Goal: Task Accomplishment & Management: Complete application form

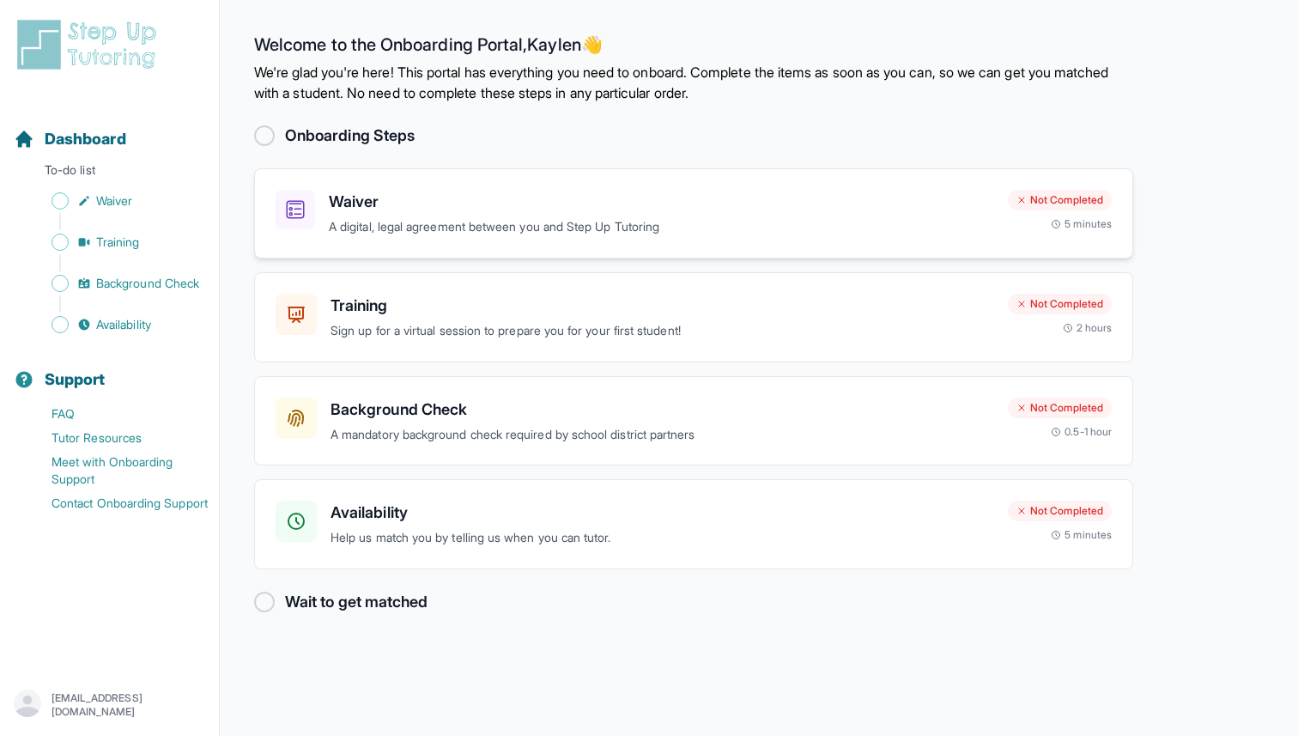
click at [376, 198] on h3 "Waiver" at bounding box center [661, 202] width 665 height 24
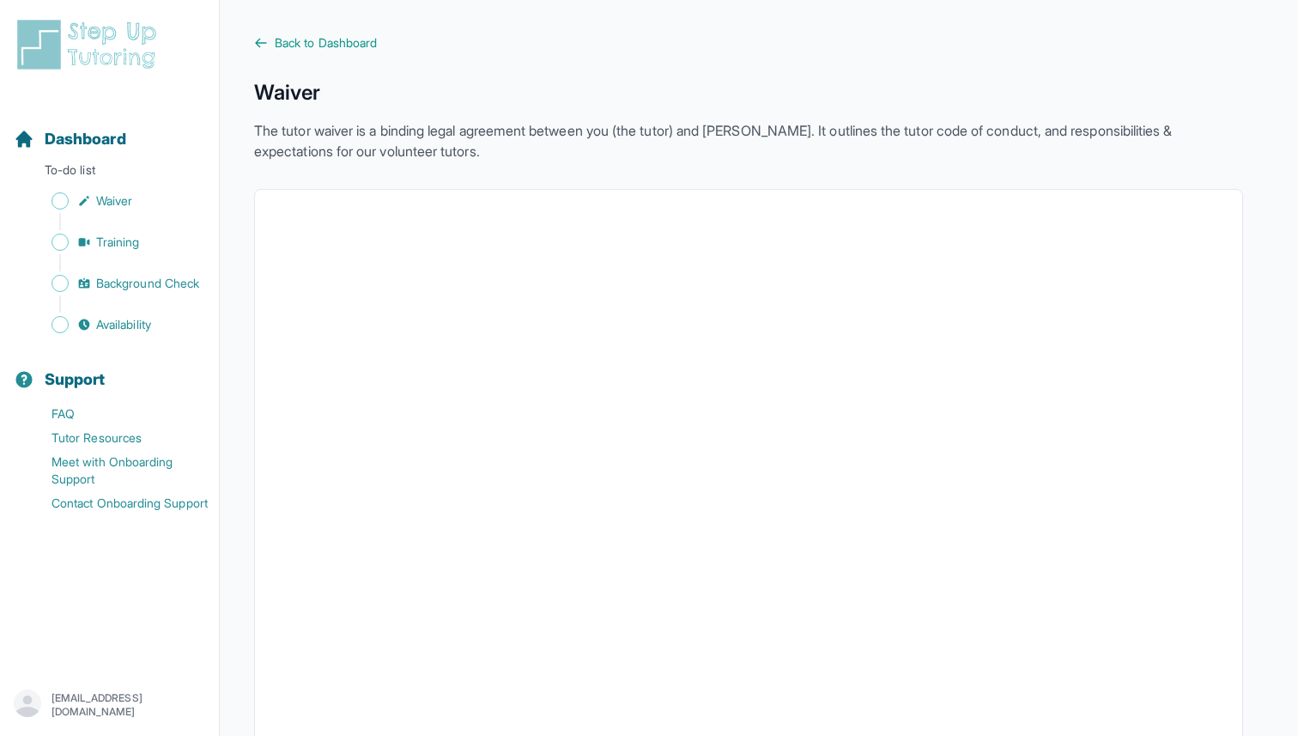
click at [262, 44] on icon at bounding box center [261, 43] width 14 height 14
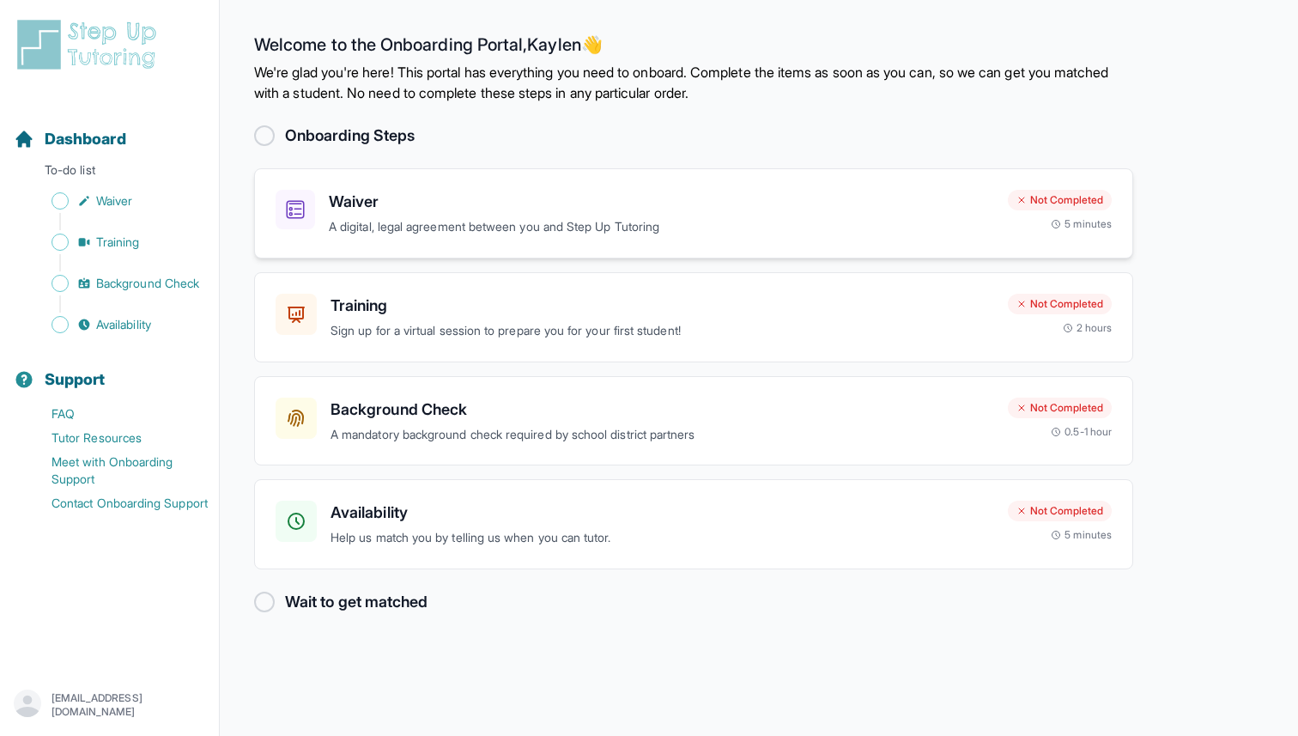
click at [282, 179] on div "Waiver A digital, legal agreement between you and Step Up Tutoring Not Complete…" at bounding box center [693, 213] width 879 height 90
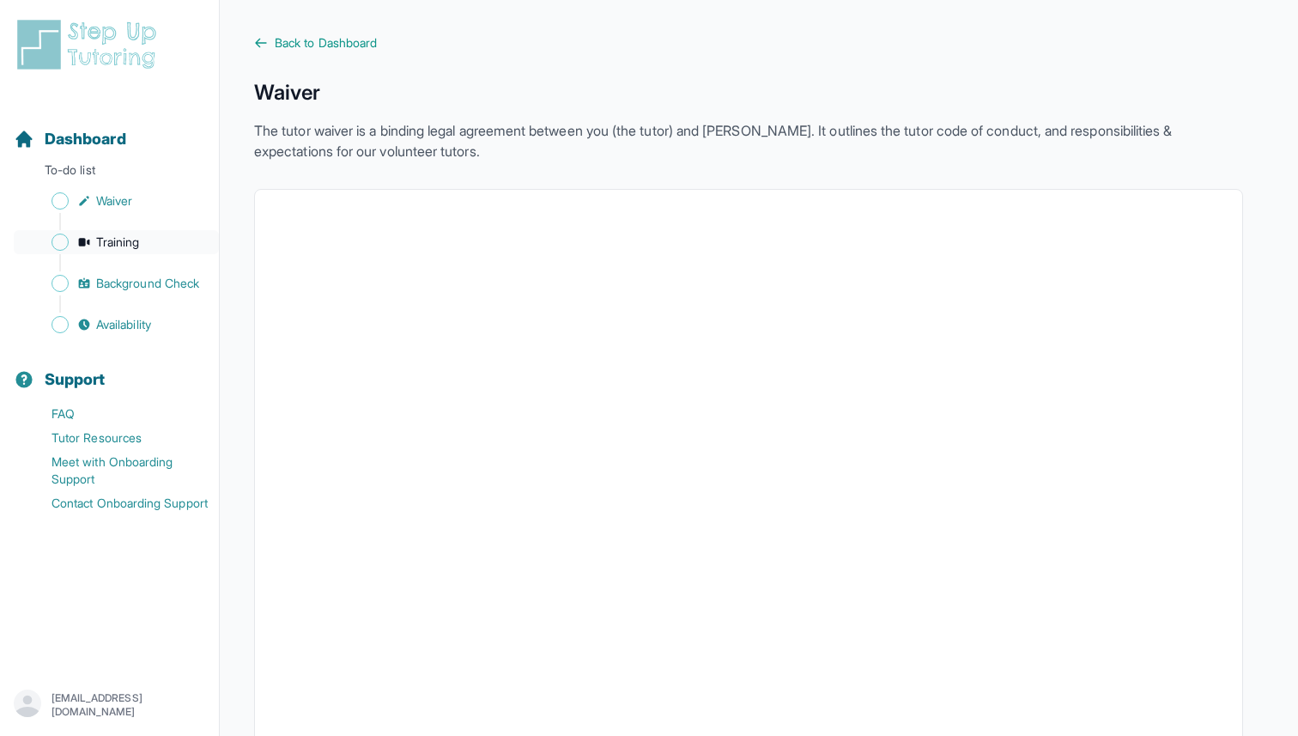
click at [113, 239] on span "Training" at bounding box center [118, 241] width 44 height 17
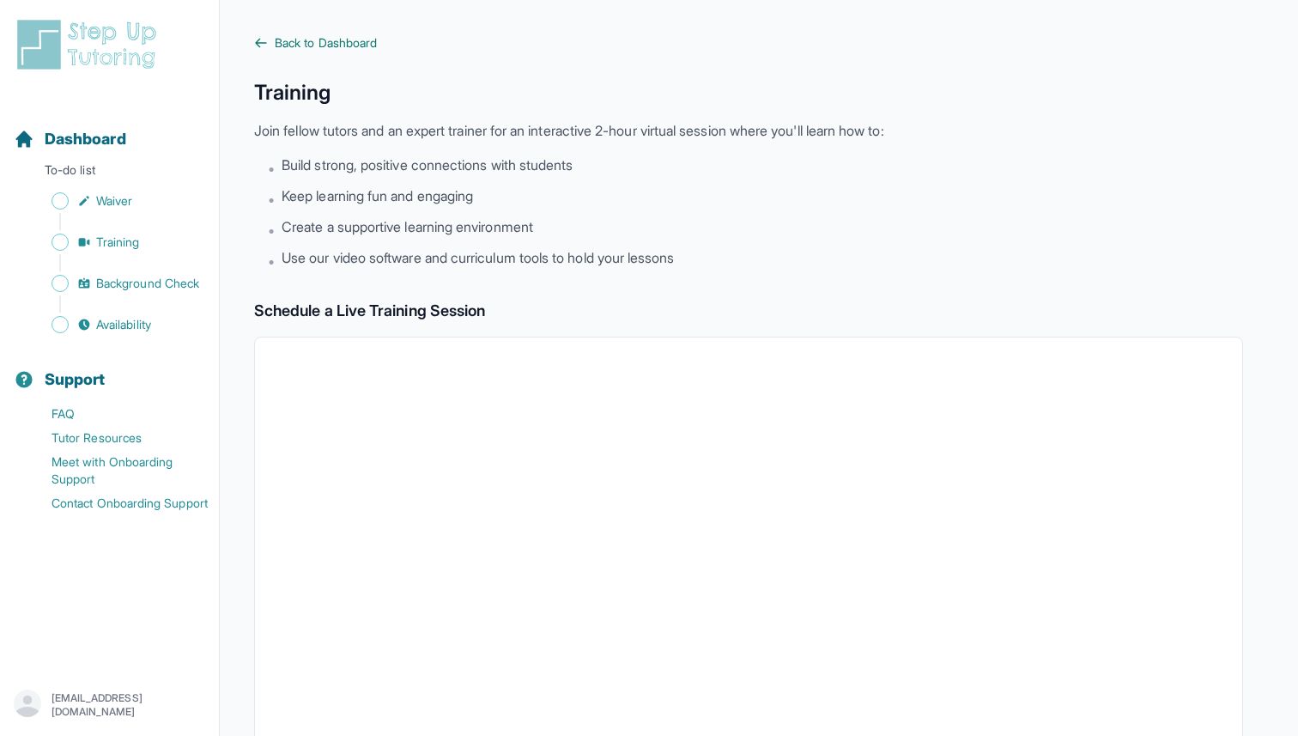
click at [261, 49] on icon at bounding box center [261, 43] width 14 height 14
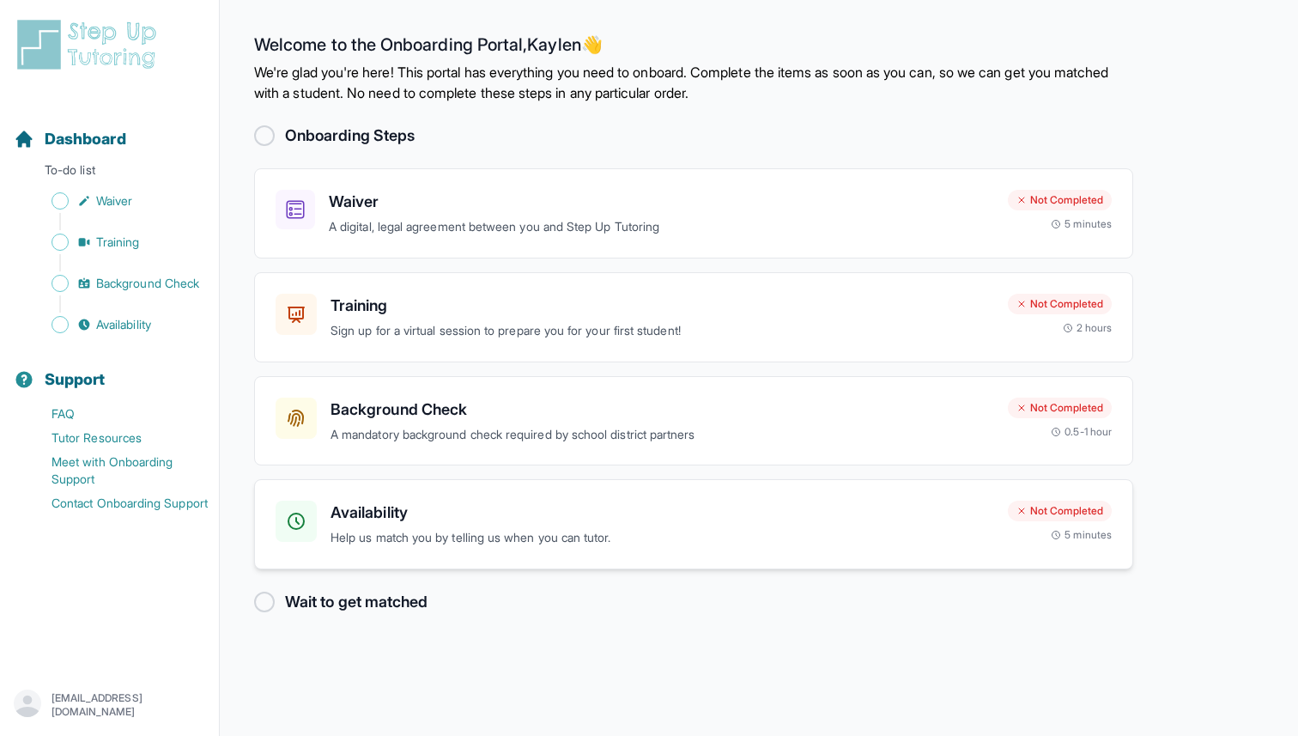
click at [462, 532] on p "Help us match you by telling us when you can tutor." at bounding box center [662, 538] width 664 height 20
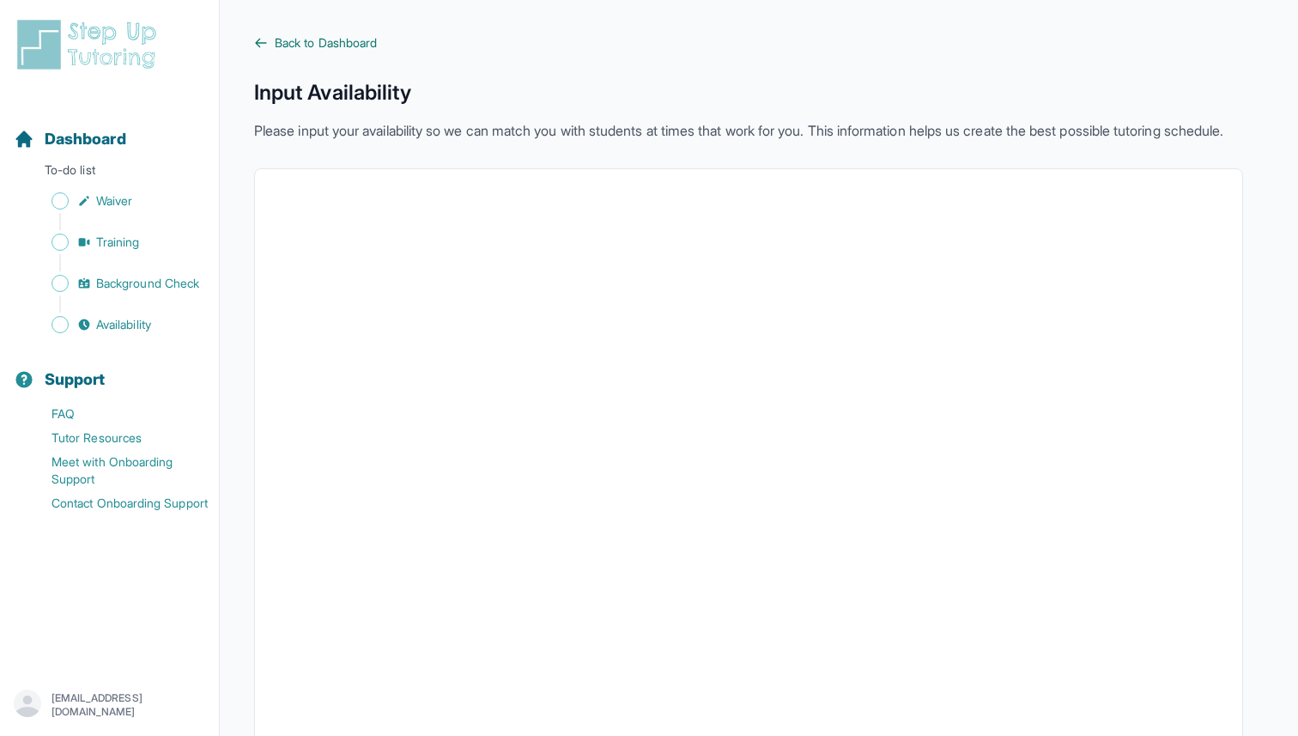
click at [268, 40] on link "Back to Dashboard" at bounding box center [748, 42] width 989 height 17
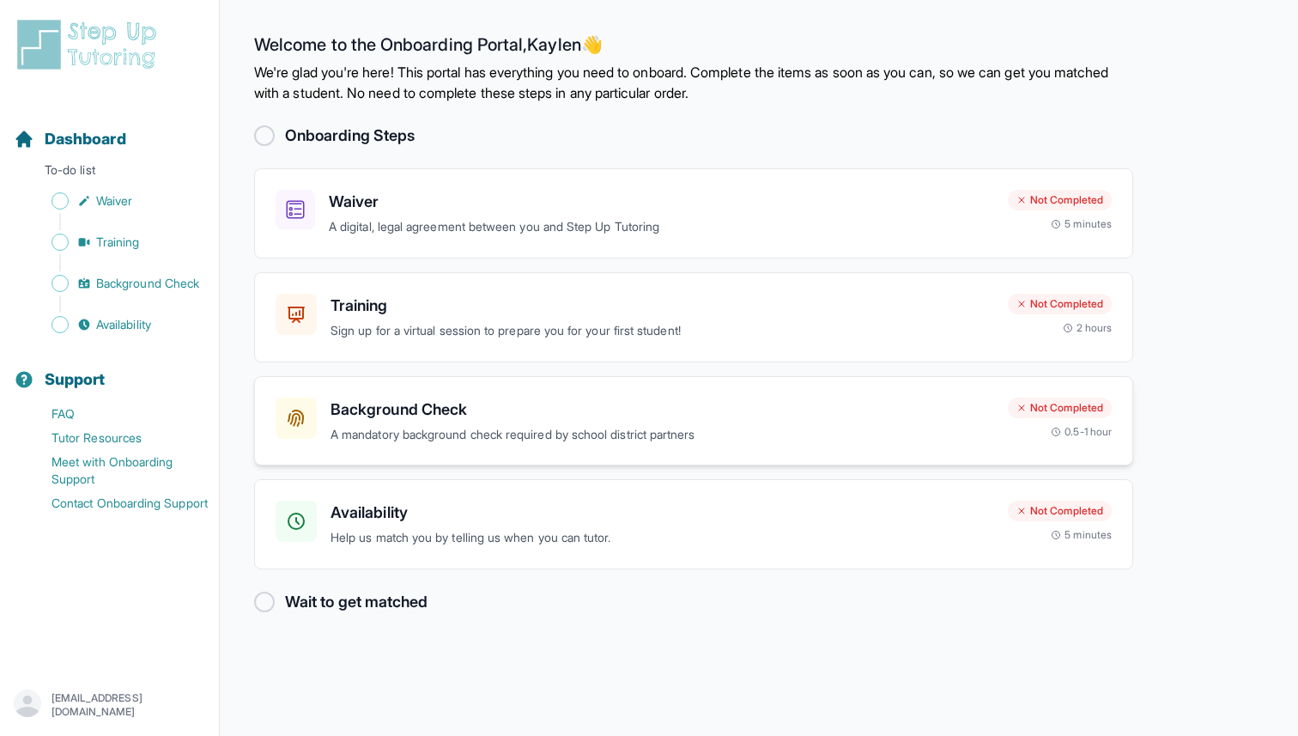
click at [600, 421] on h3 "Background Check" at bounding box center [662, 409] width 664 height 24
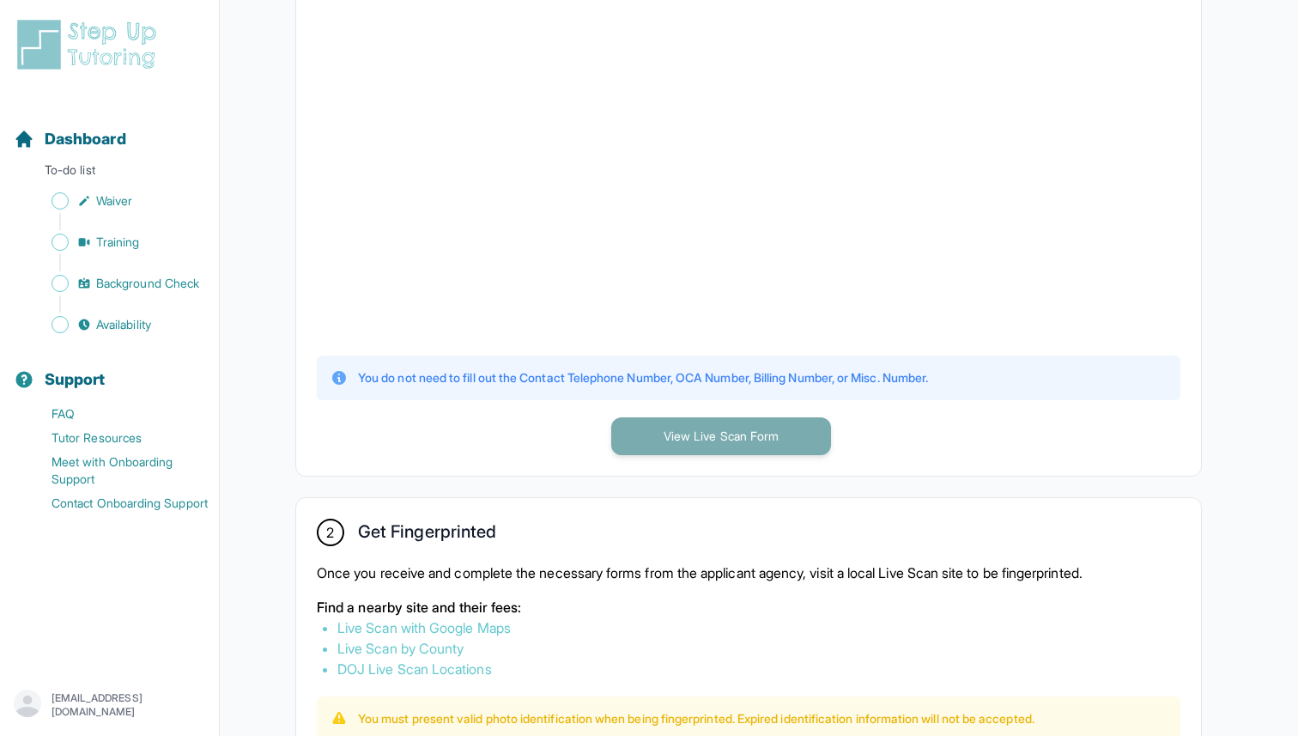
scroll to position [506, 0]
click at [695, 421] on button "View Live Scan Form" at bounding box center [721, 437] width 220 height 38
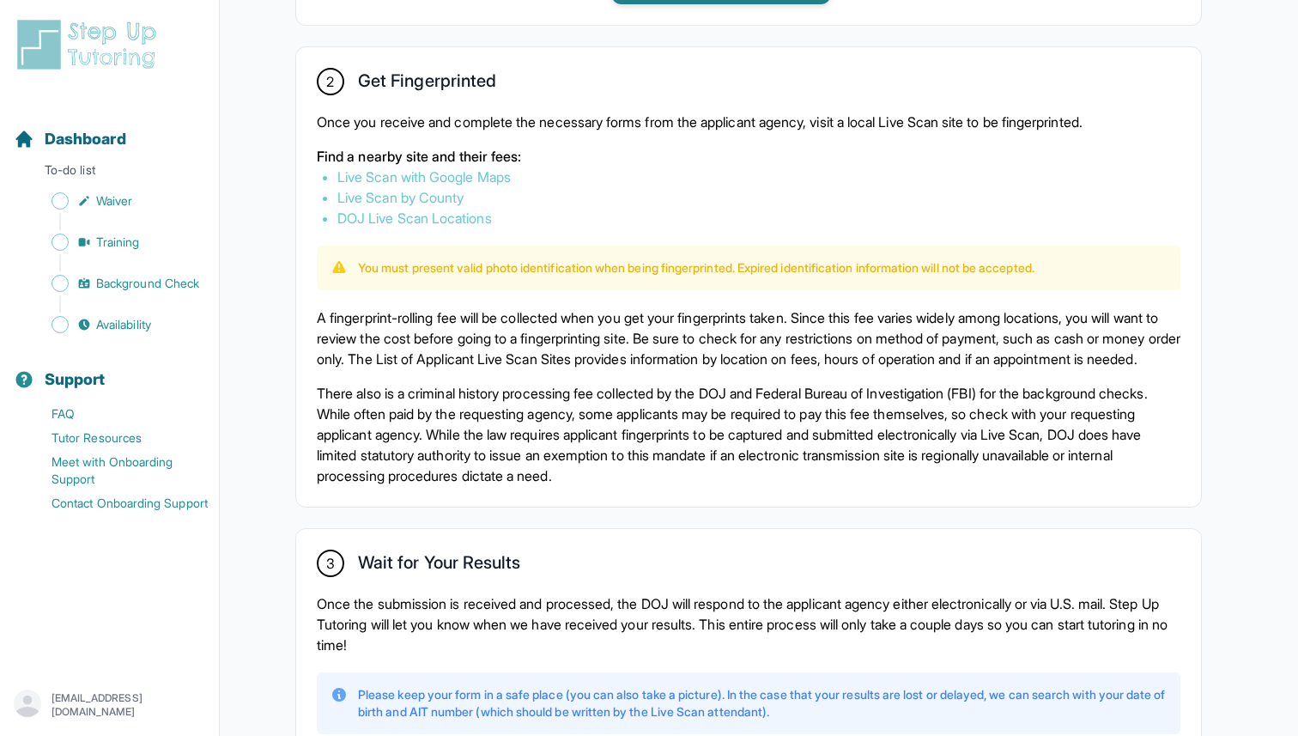
scroll to position [953, 0]
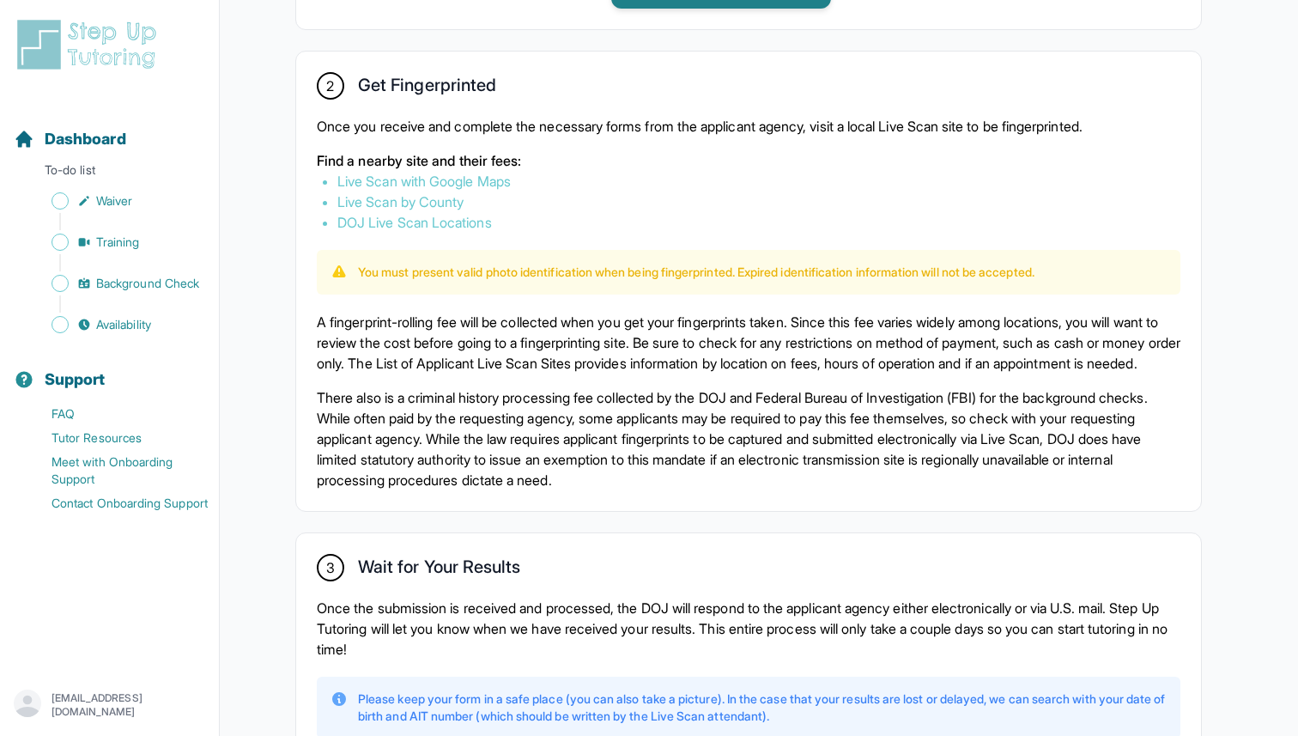
click at [423, 179] on link "Live Scan with Google Maps" at bounding box center [423, 181] width 173 height 17
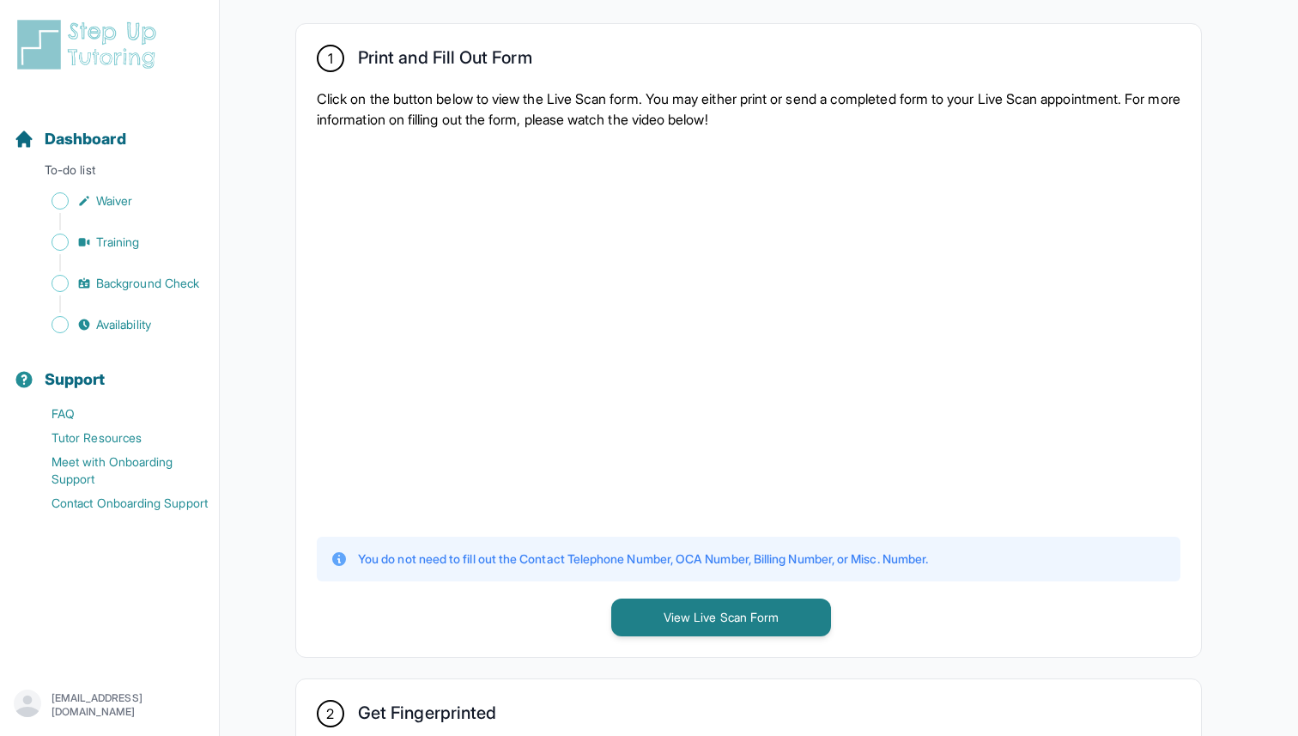
scroll to position [0, 0]
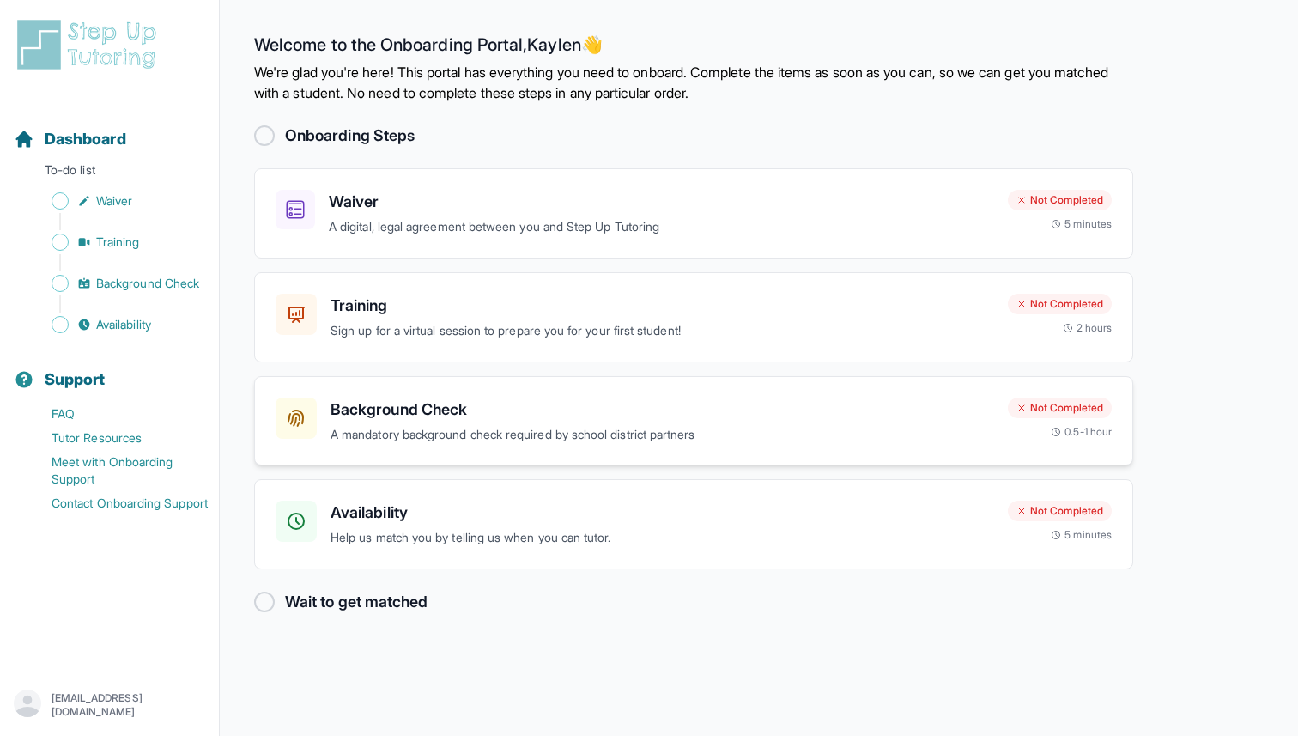
click at [435, 415] on h3 "Background Check" at bounding box center [662, 409] width 664 height 24
click at [440, 506] on h3 "Availability" at bounding box center [662, 512] width 664 height 24
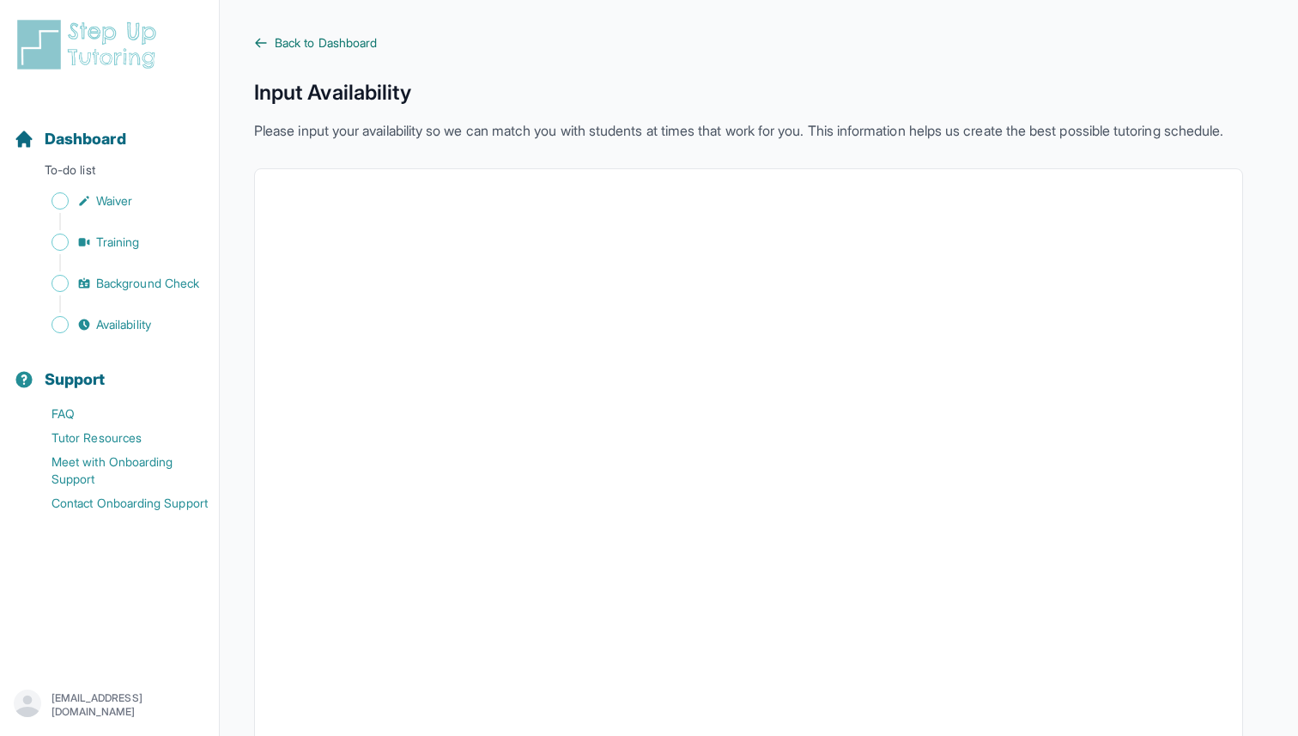
click at [299, 41] on span "Back to Dashboard" at bounding box center [326, 42] width 102 height 17
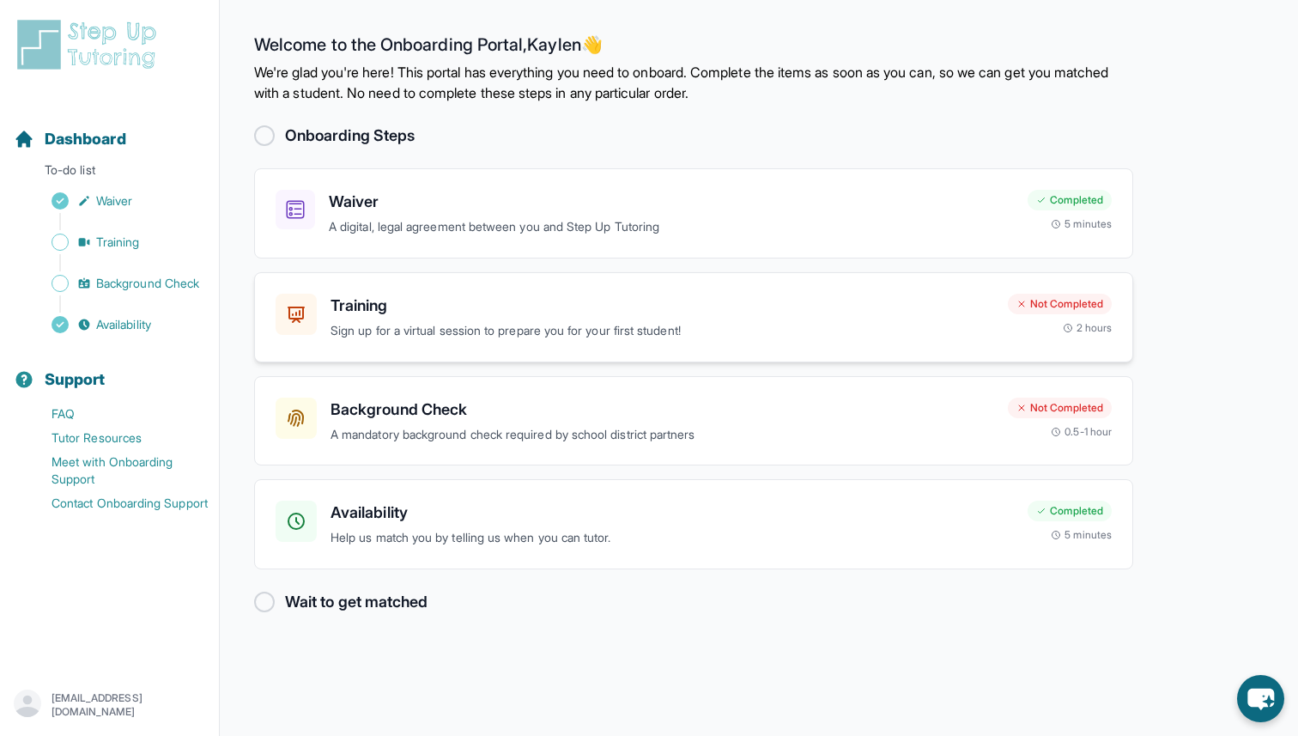
click at [527, 308] on h3 "Training" at bounding box center [662, 306] width 664 height 24
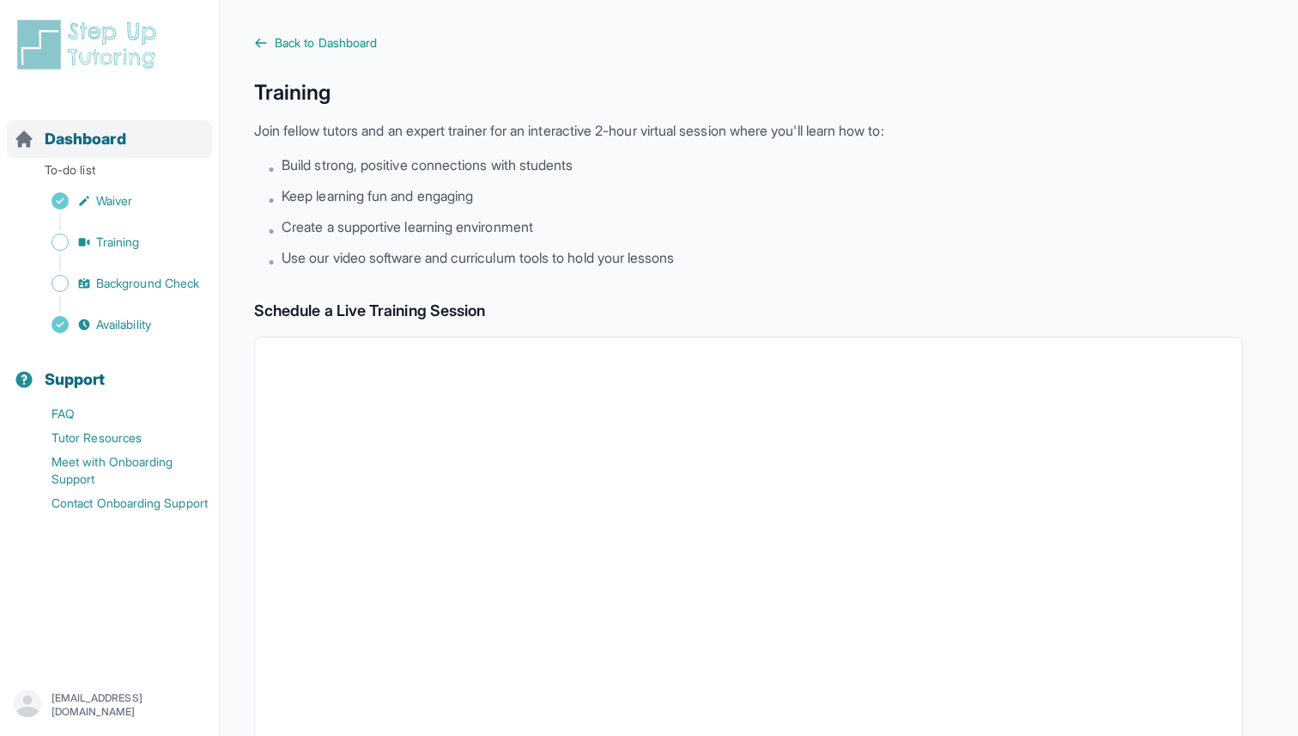
click at [106, 138] on span "Dashboard" at bounding box center [86, 139] width 82 height 24
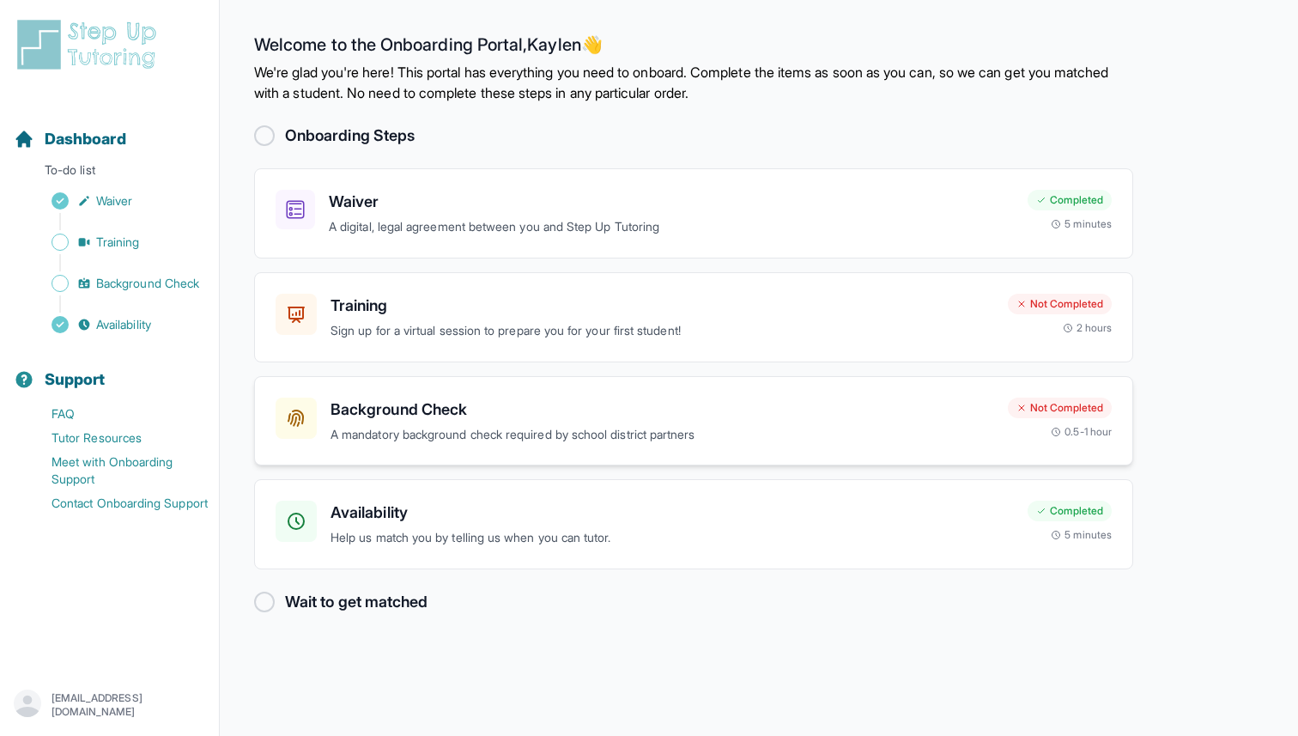
click at [527, 404] on h3 "Background Check" at bounding box center [662, 409] width 664 height 24
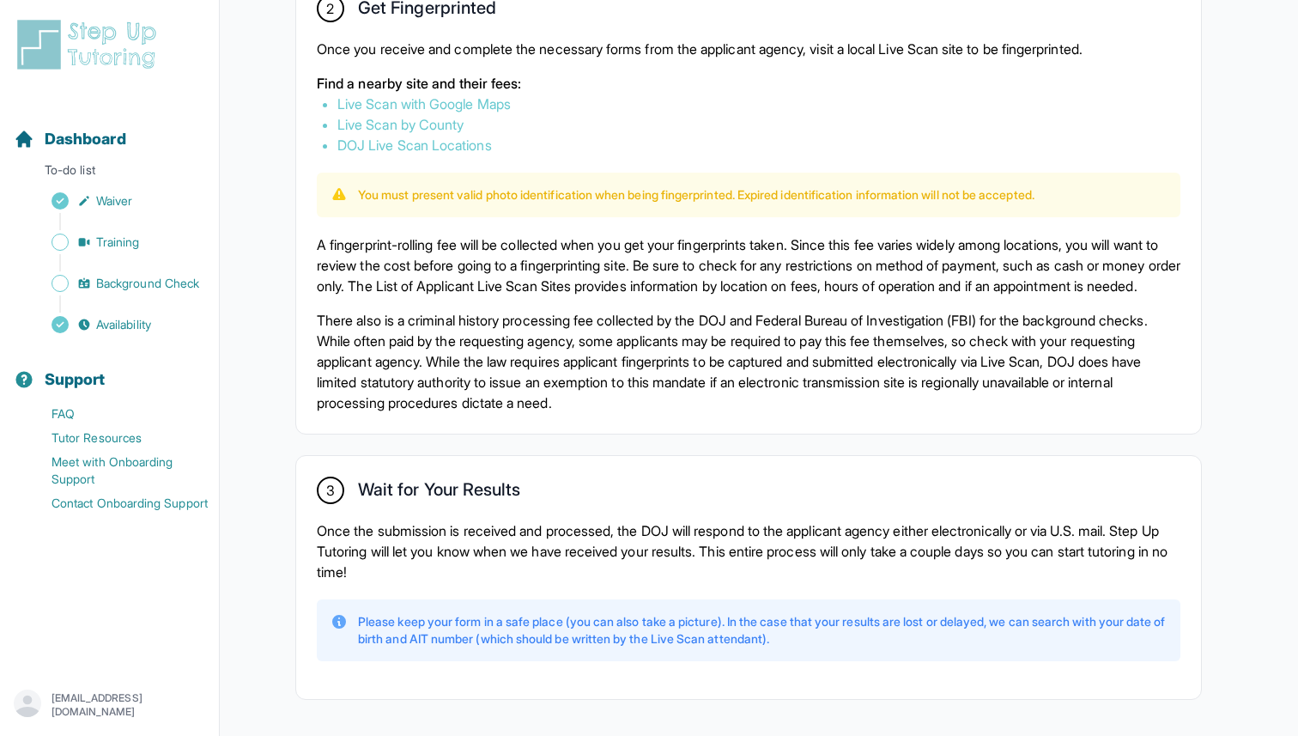
scroll to position [1116, 0]
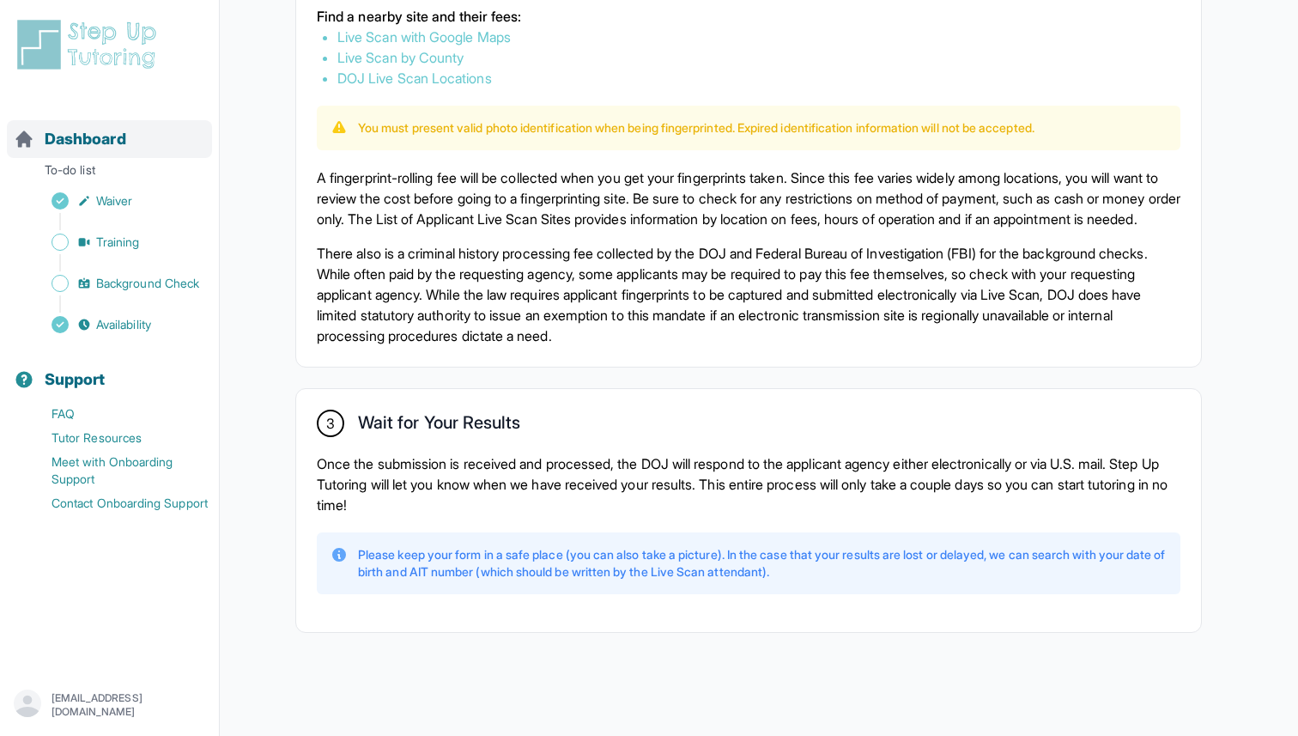
click at [124, 121] on div "Dashboard" at bounding box center [109, 139] width 205 height 38
click at [95, 160] on div "Dashboard To-do list Waiver Training Background Check Availability" at bounding box center [109, 218] width 205 height 237
click at [97, 149] on span "Dashboard" at bounding box center [86, 139] width 82 height 24
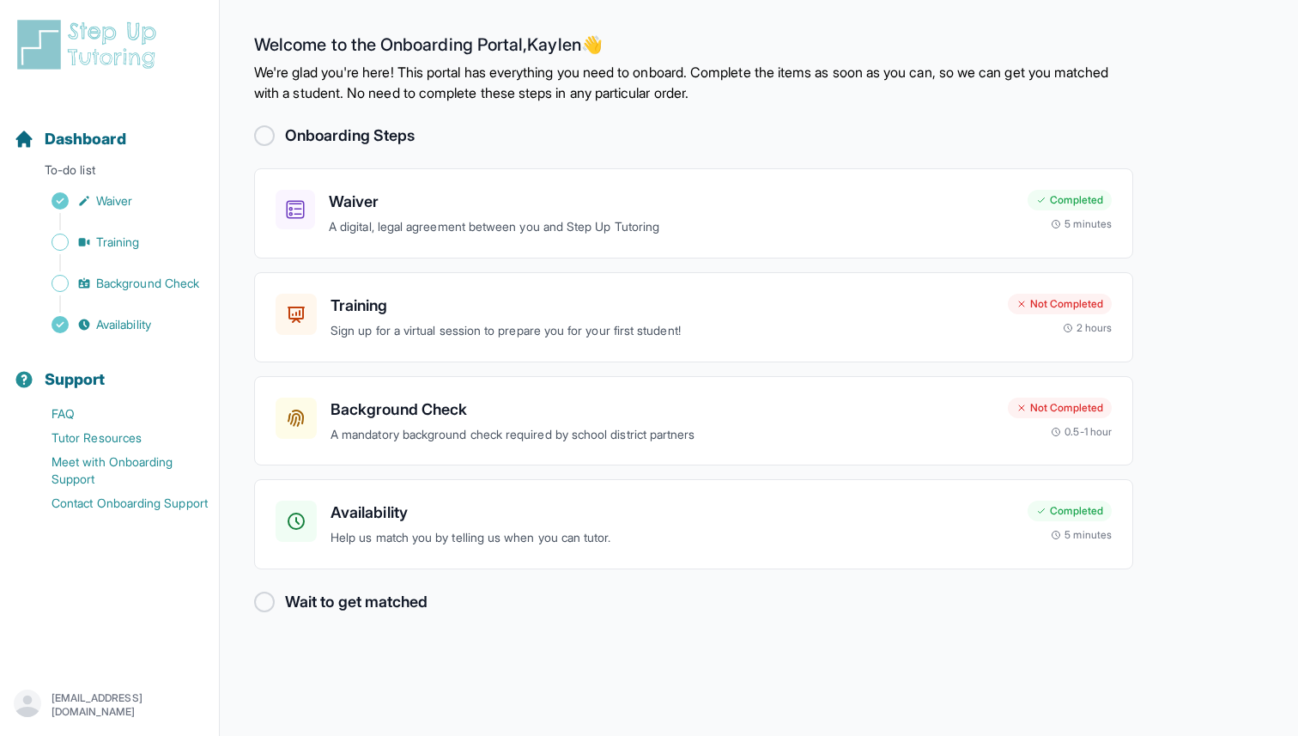
click at [276, 602] on div "Wait to get matched" at bounding box center [693, 602] width 879 height 24
click at [273, 603] on div at bounding box center [264, 601] width 21 height 21
